Goal: Information Seeking & Learning: Learn about a topic

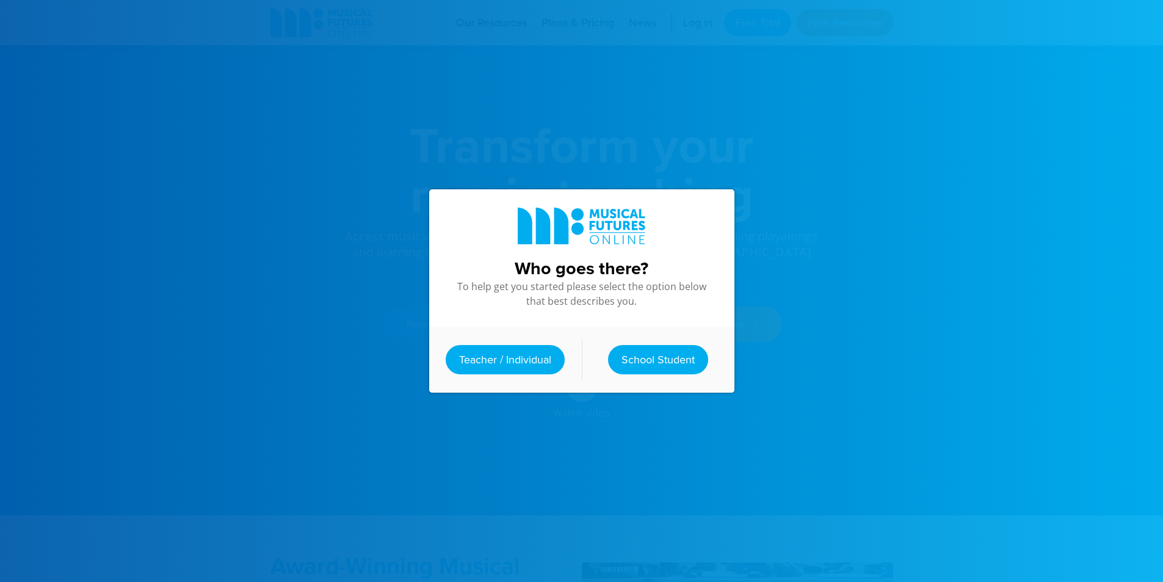
drag, startPoint x: 703, startPoint y: 363, endPoint x: 687, endPoint y: 362, distance: 15.9
click at [701, 364] on div "School Student" at bounding box center [658, 359] width 140 height 29
click at [642, 116] on div "Who goes there? To help get you started please select the option below that bes…" at bounding box center [582, 291] width 330 height 582
drag, startPoint x: 643, startPoint y: 115, endPoint x: 654, endPoint y: 115, distance: 10.4
click at [644, 115] on div "Who goes there? To help get you started please select the option below that bes…" at bounding box center [582, 291] width 330 height 582
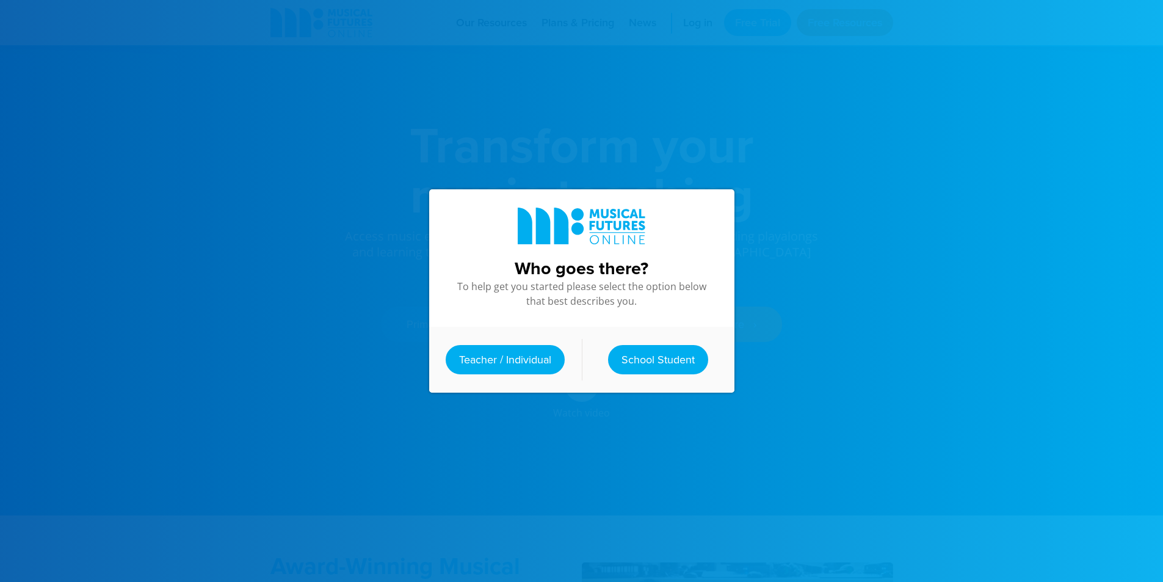
drag, startPoint x: 654, startPoint y: 115, endPoint x: 658, endPoint y: 108, distance: 8.5
click at [653, 114] on div "Who goes there? To help get you started please select the option below that bes…" at bounding box center [582, 291] width 330 height 582
click at [735, 2] on div "Who goes there? To help get you started please select the option below that bes…" at bounding box center [582, 291] width 330 height 582
click at [756, 15] on div at bounding box center [581, 291] width 1163 height 582
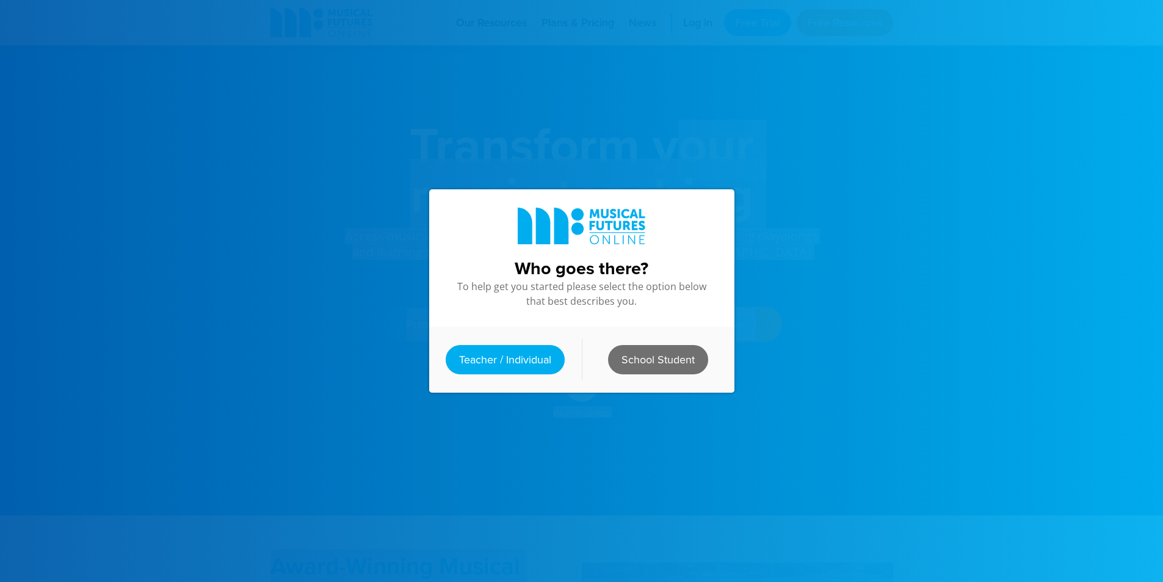
click at [656, 355] on link "School Student" at bounding box center [658, 359] width 100 height 29
